Goal: Information Seeking & Learning: Learn about a topic

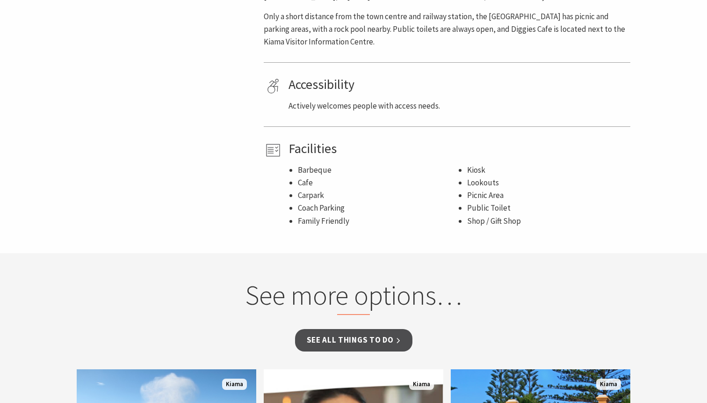
scroll to position [609, 0]
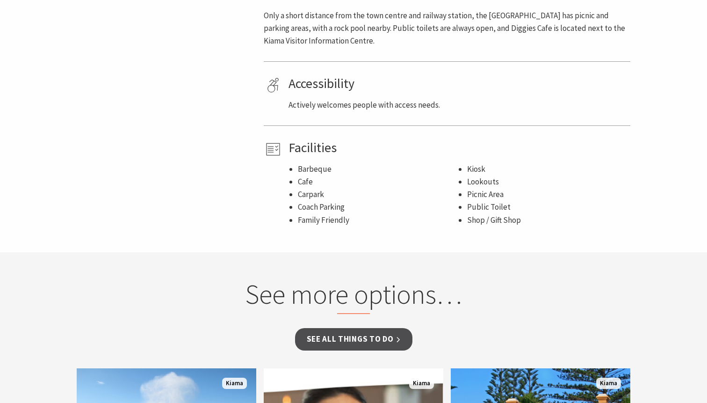
click at [547, 146] on h4 "Facilities" at bounding box center [458, 148] width 339 height 16
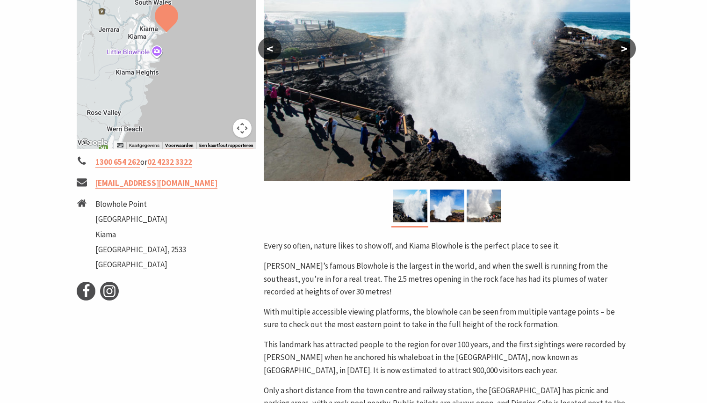
scroll to position [210, 0]
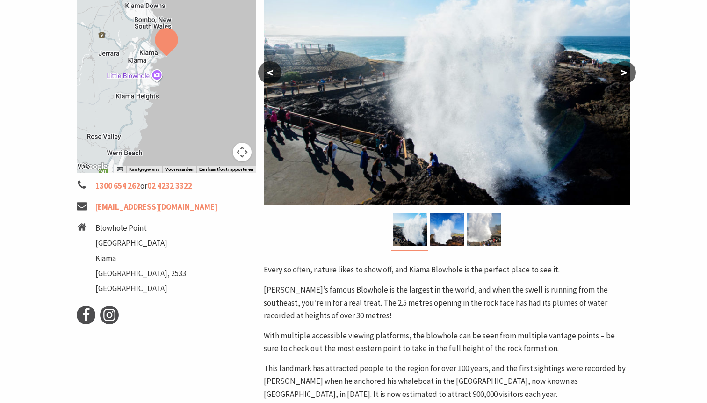
click at [627, 72] on button ">" at bounding box center [624, 72] width 23 height 22
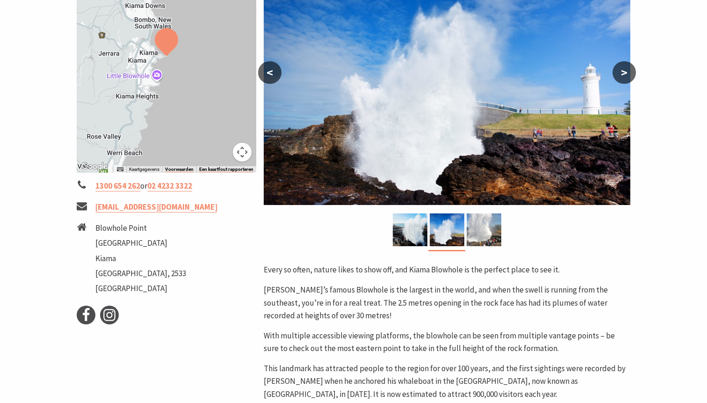
click at [627, 71] on button ">" at bounding box center [624, 72] width 23 height 22
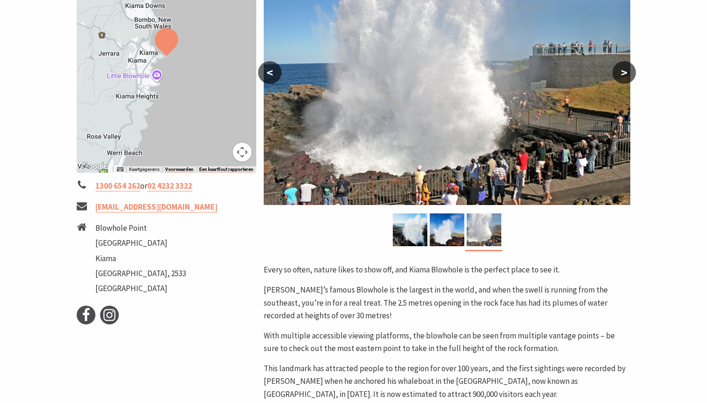
click at [625, 72] on button ">" at bounding box center [624, 72] width 23 height 22
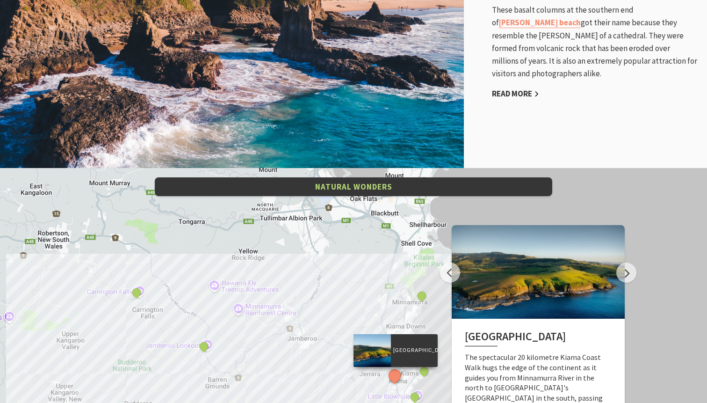
scroll to position [1684, 0]
